Goal: Transaction & Acquisition: Purchase product/service

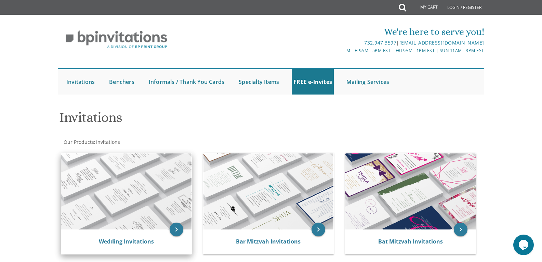
click at [137, 196] on img at bounding box center [126, 191] width 130 height 76
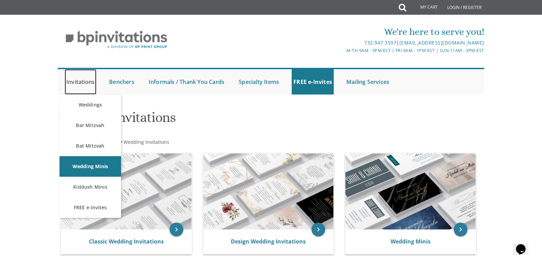
click at [84, 81] on link "Invitations" at bounding box center [81, 81] width 32 height 25
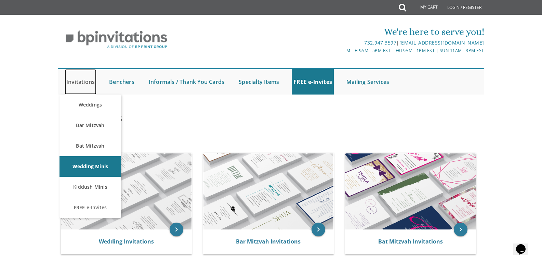
click at [82, 81] on link "Invitations" at bounding box center [81, 81] width 32 height 25
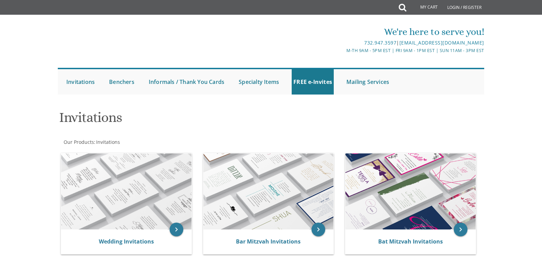
drag, startPoint x: 0, startPoint y: 0, endPoint x: 84, endPoint y: 123, distance: 149.6
click at [84, 123] on h1 "Invitations" at bounding box center [198, 120] width 279 height 20
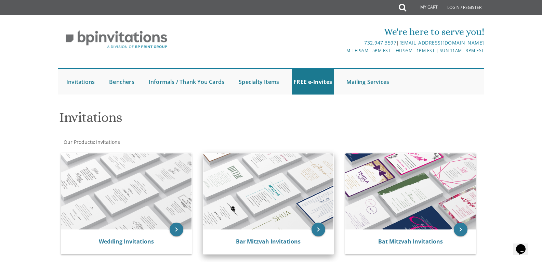
click at [240, 178] on img at bounding box center [269, 191] width 130 height 76
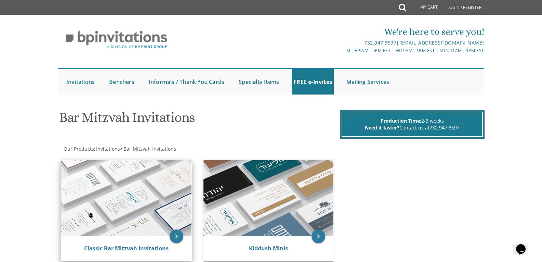
click at [130, 200] on img at bounding box center [126, 198] width 130 height 76
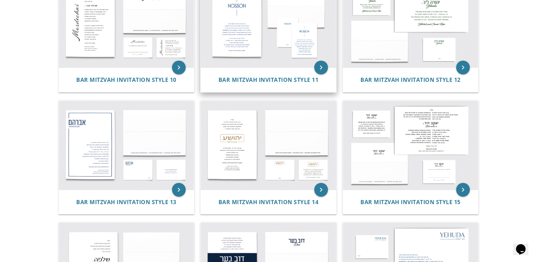
scroll to position [537, 0]
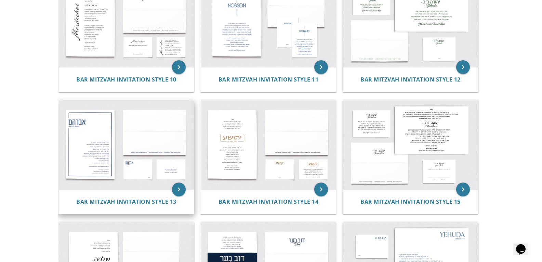
click at [120, 149] on img at bounding box center [126, 144] width 135 height 89
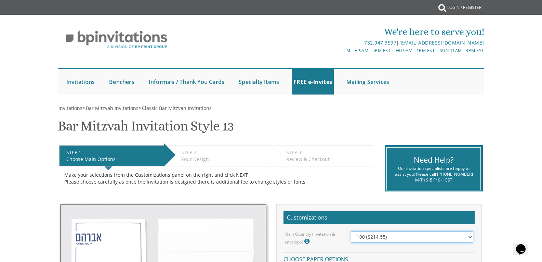
click at [468, 234] on select "100 ($214.55) 200 ($254.60) 300 ($294.25) 400 ($333.55) 500 ($373.90) 600 ($413…" at bounding box center [412, 237] width 122 height 12
select select "400"
click at [351, 231] on select "100 ($214.55) 200 ($254.60) 300 ($294.25) 400 ($333.55) 500 ($373.90) 600 ($413…" at bounding box center [412, 237] width 122 height 12
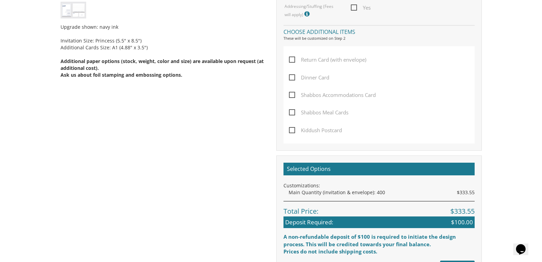
scroll to position [352, 0]
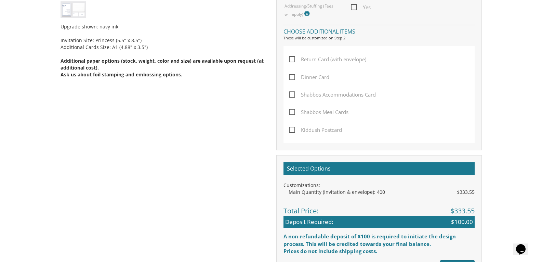
click at [289, 75] on span "Dinner Card" at bounding box center [309, 77] width 40 height 9
click at [289, 75] on input "Dinner Card" at bounding box center [291, 76] width 4 height 4
checkbox input "true"
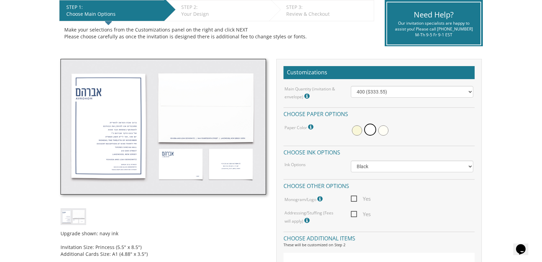
scroll to position [146, 0]
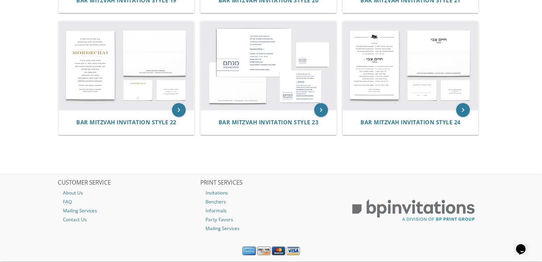
scroll to position [982, 0]
